Goal: Information Seeking & Learning: Learn about a topic

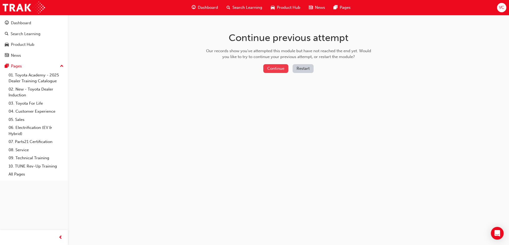
click at [278, 66] on button "Continue" at bounding box center [275, 68] width 25 height 9
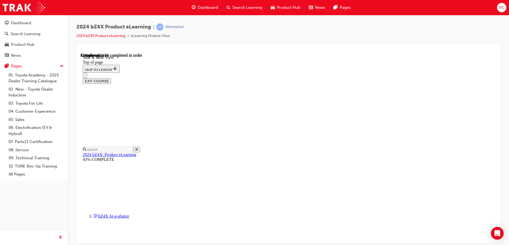
scroll to position [96, 0]
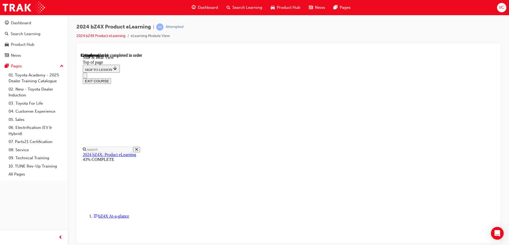
scroll to position [0, 0]
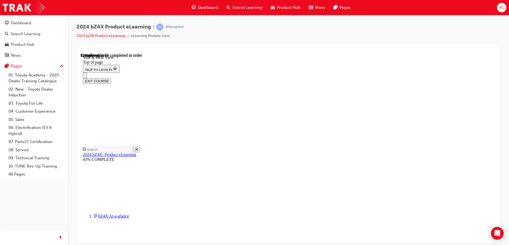
scroll to position [711, 0]
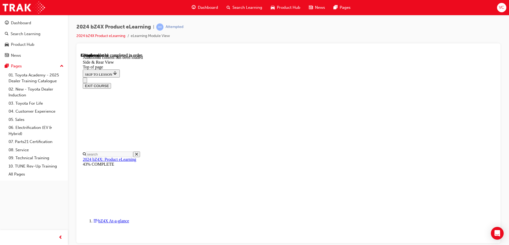
scroll to position [889, 0]
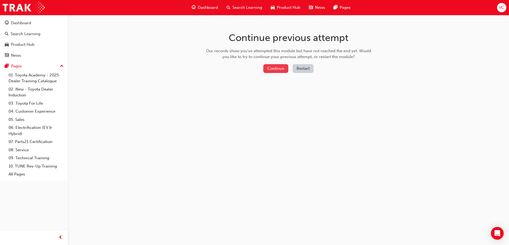
click at [267, 67] on button "Continue" at bounding box center [275, 68] width 25 height 9
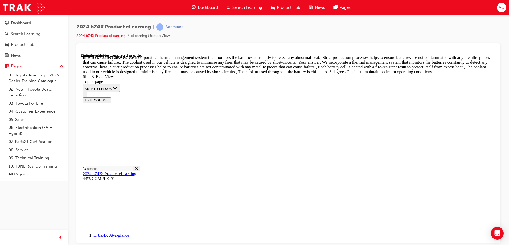
scroll to position [1636, 0]
